Goal: Task Accomplishment & Management: Manage account settings

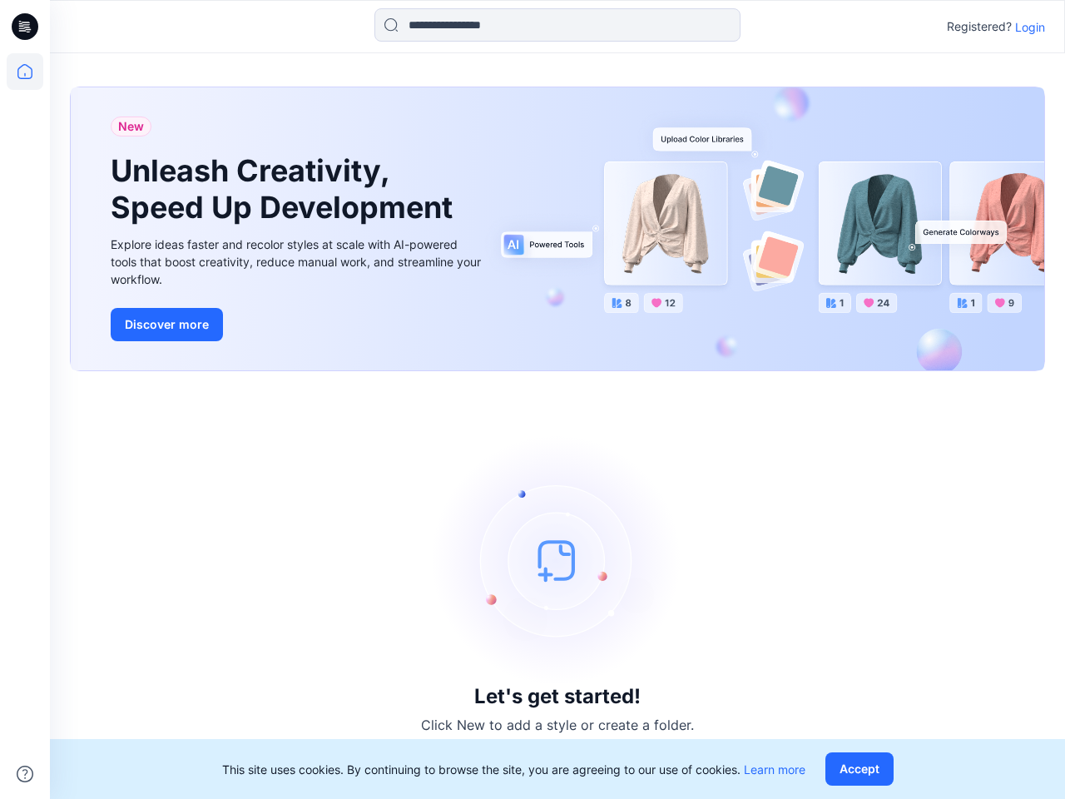
click at [533, 399] on div "Let's get started! Click New to add a style or create a folder." at bounding box center [557, 585] width 975 height 388
click at [26, 27] on icon at bounding box center [27, 27] width 7 height 1
click at [25, 72] on icon at bounding box center [25, 71] width 37 height 37
click at [25, 774] on icon at bounding box center [25, 774] width 17 height 17
click at [558, 25] on input at bounding box center [558, 24] width 366 height 33
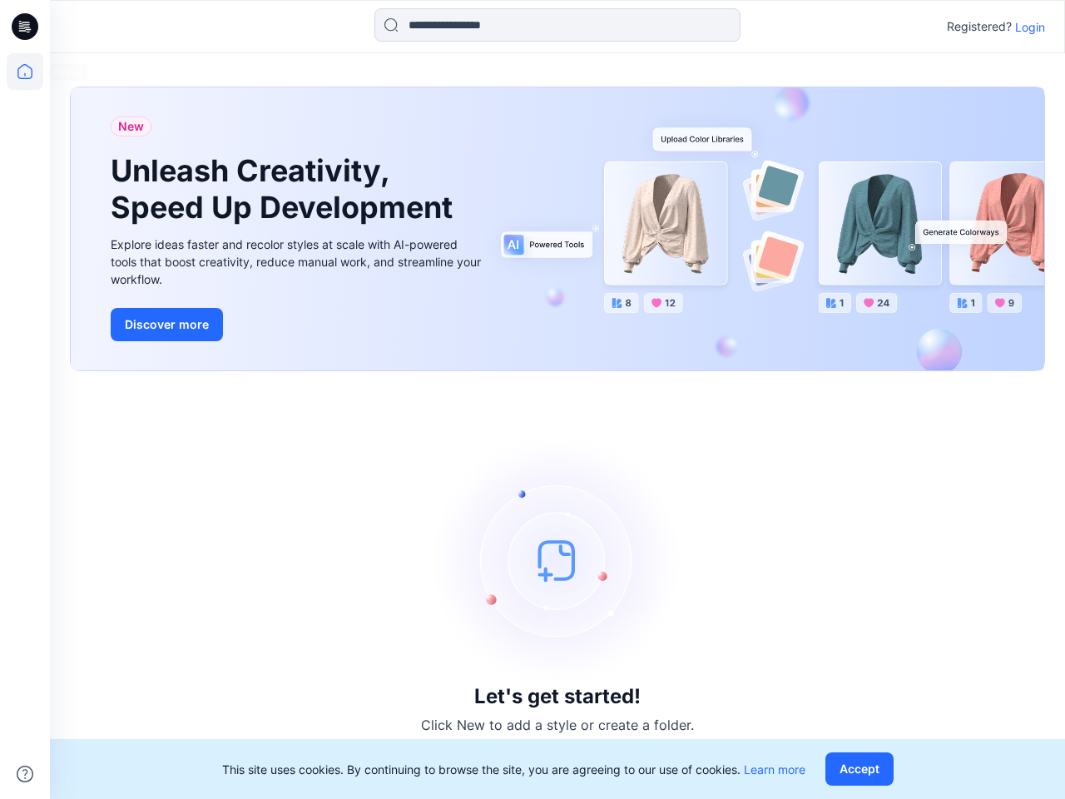
click at [1030, 27] on p "Login" at bounding box center [1030, 26] width 30 height 17
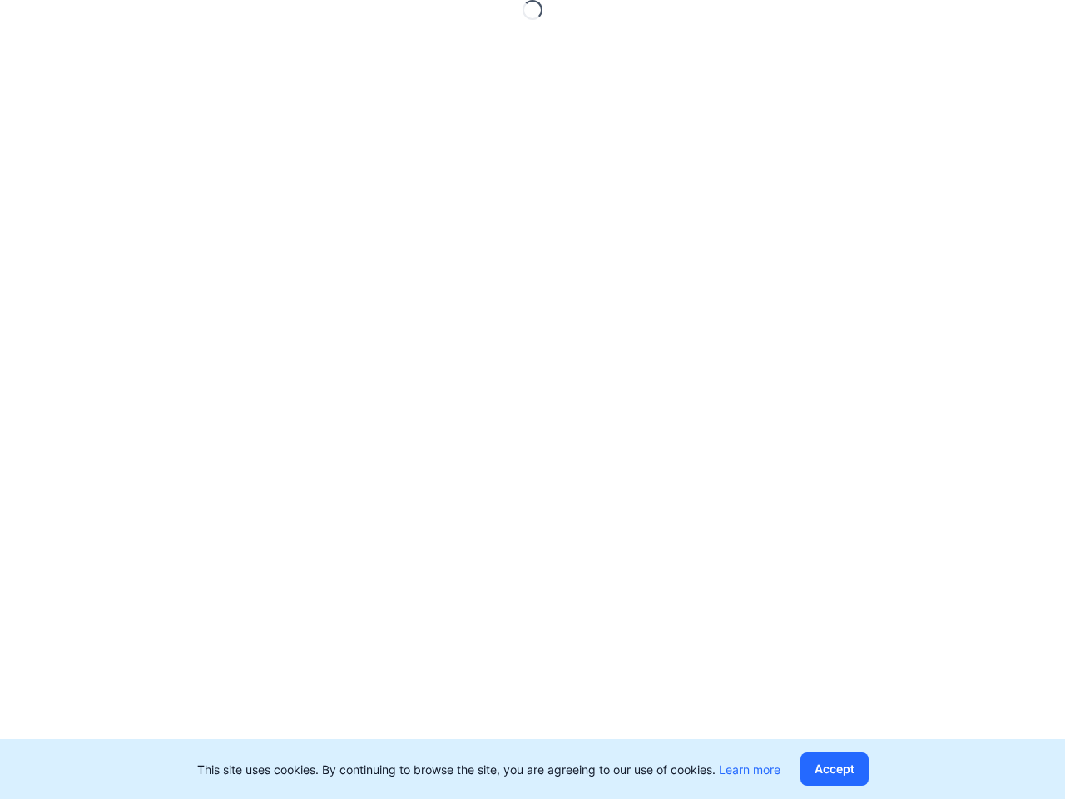
click at [863, 769] on button "Accept" at bounding box center [835, 768] width 68 height 33
